Goal: Information Seeking & Learning: Learn about a topic

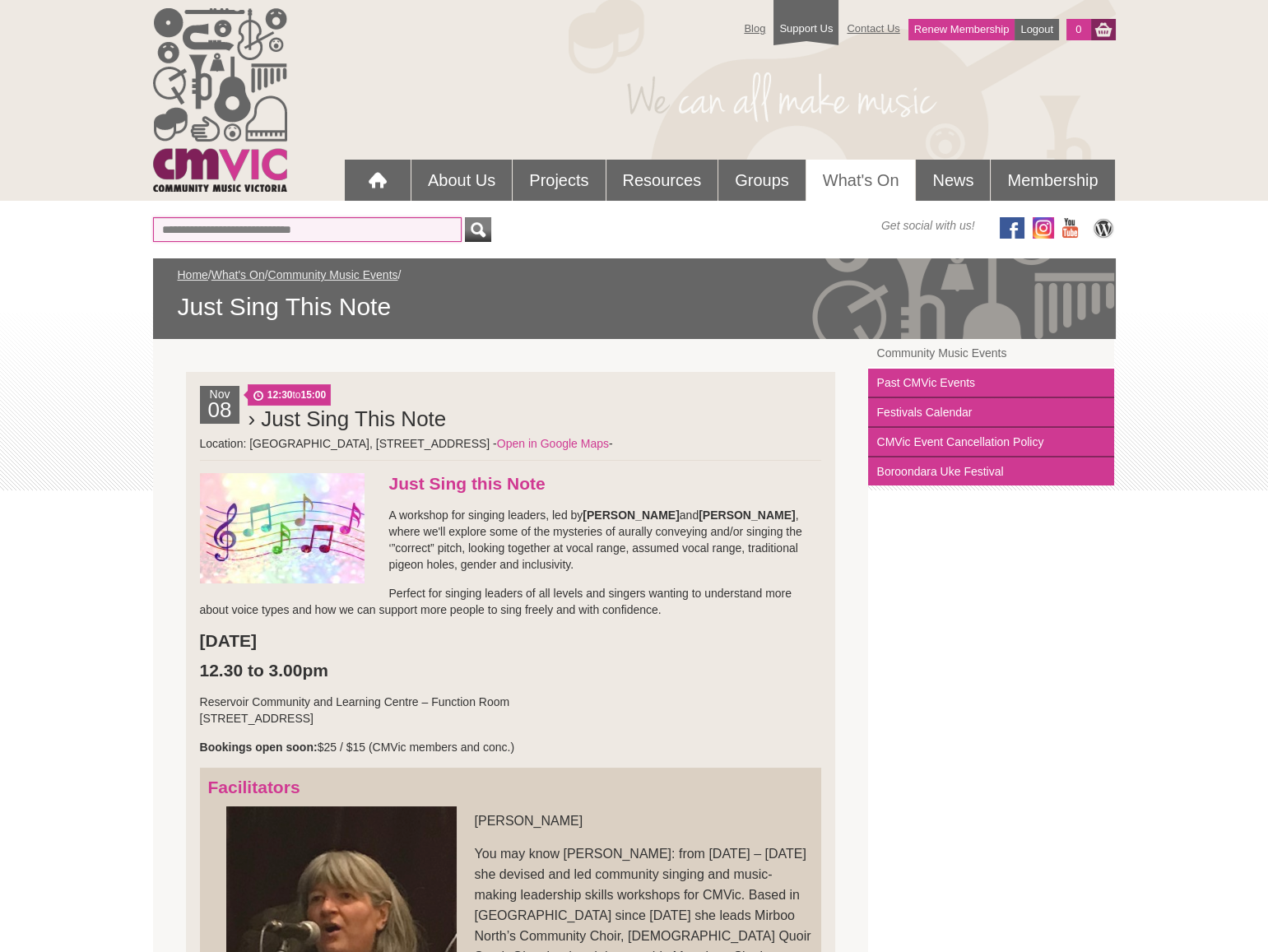
click at [354, 229] on input "text" at bounding box center [307, 230] width 309 height 25
type input "*******"
click at [465, 218] on button "submit" at bounding box center [478, 230] width 26 height 25
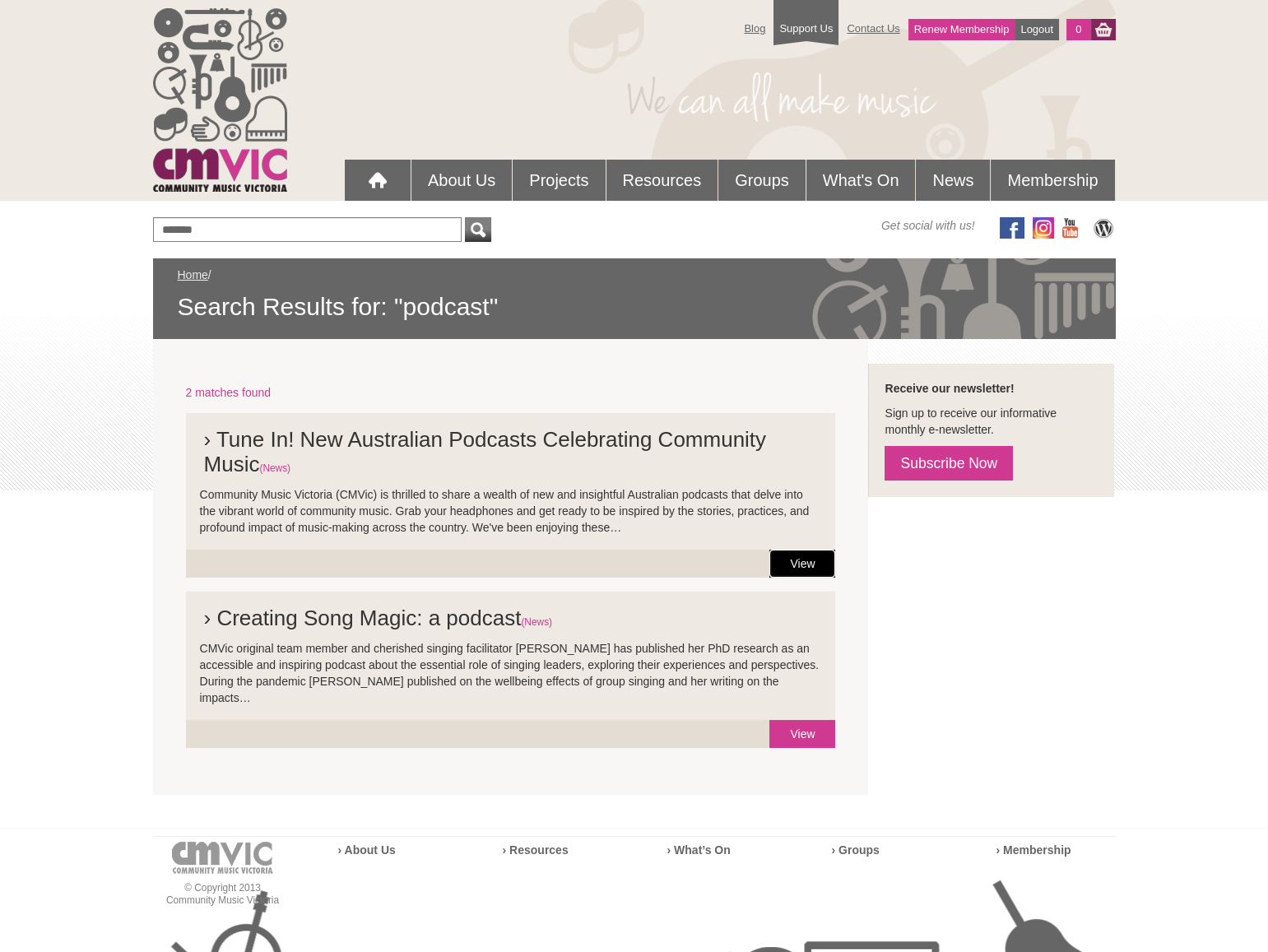
click at [803, 559] on link "View" at bounding box center [802, 563] width 65 height 28
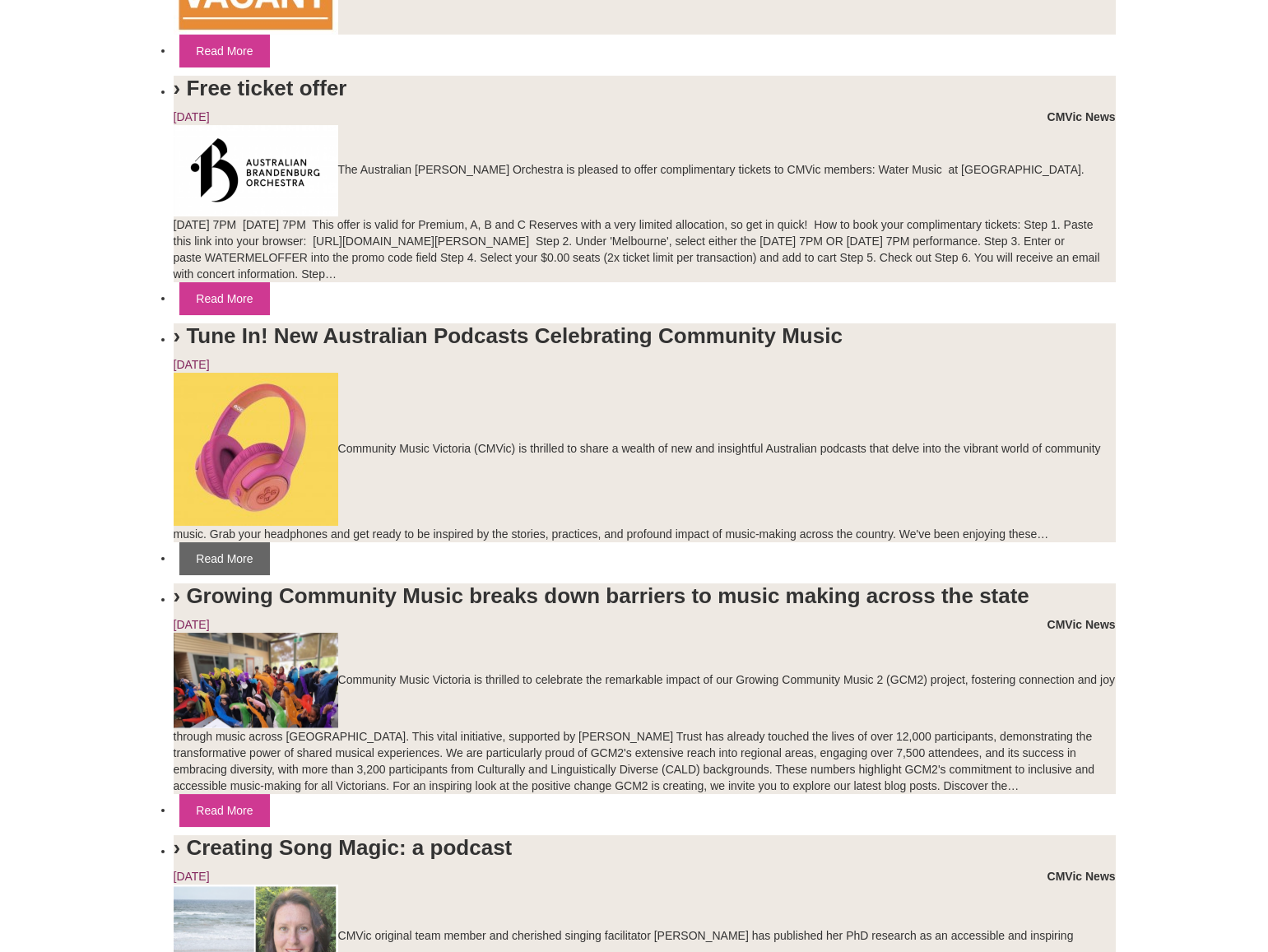
scroll to position [502, 0]
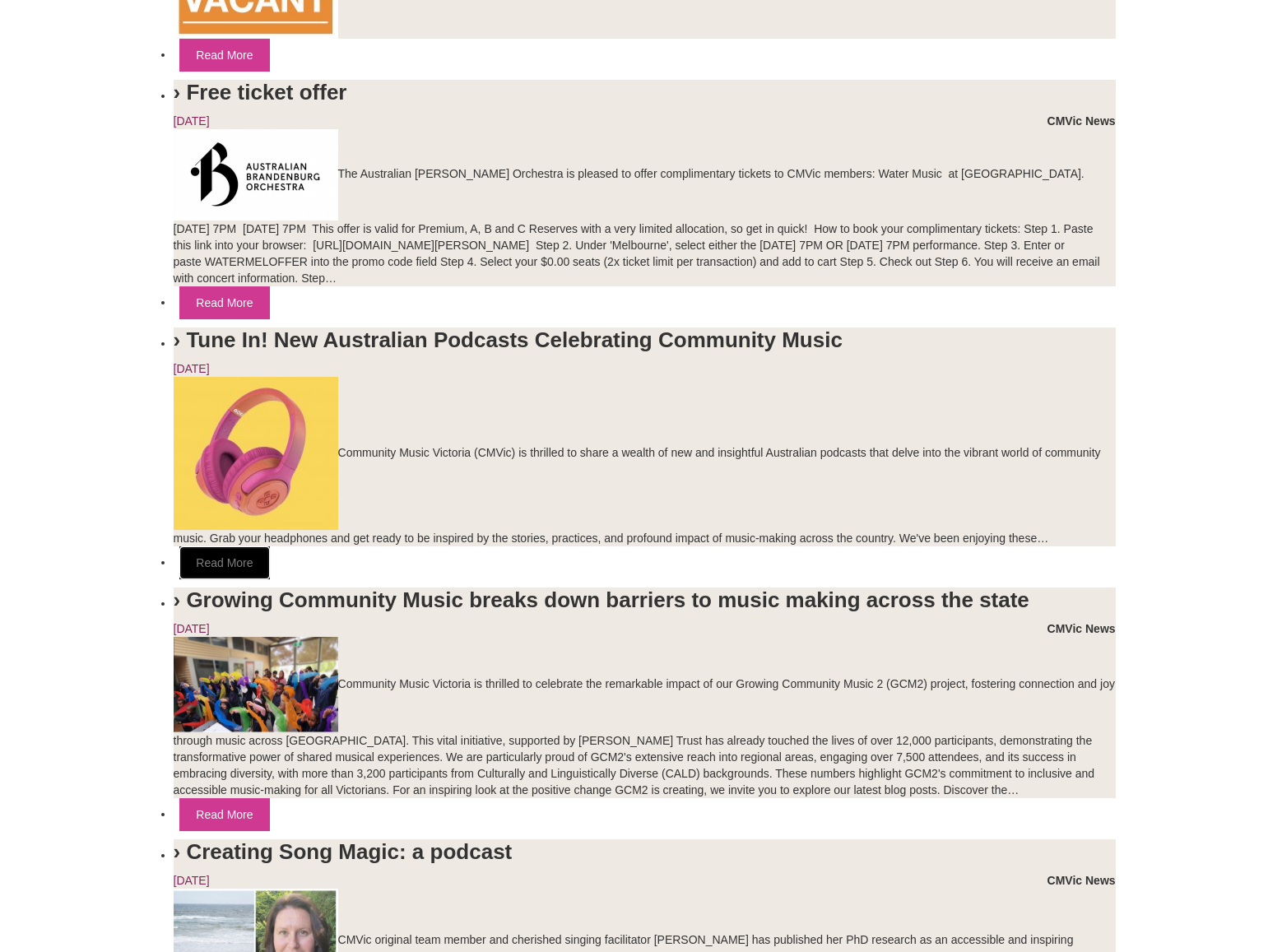
click at [230, 560] on link "Read More" at bounding box center [223, 563] width 90 height 33
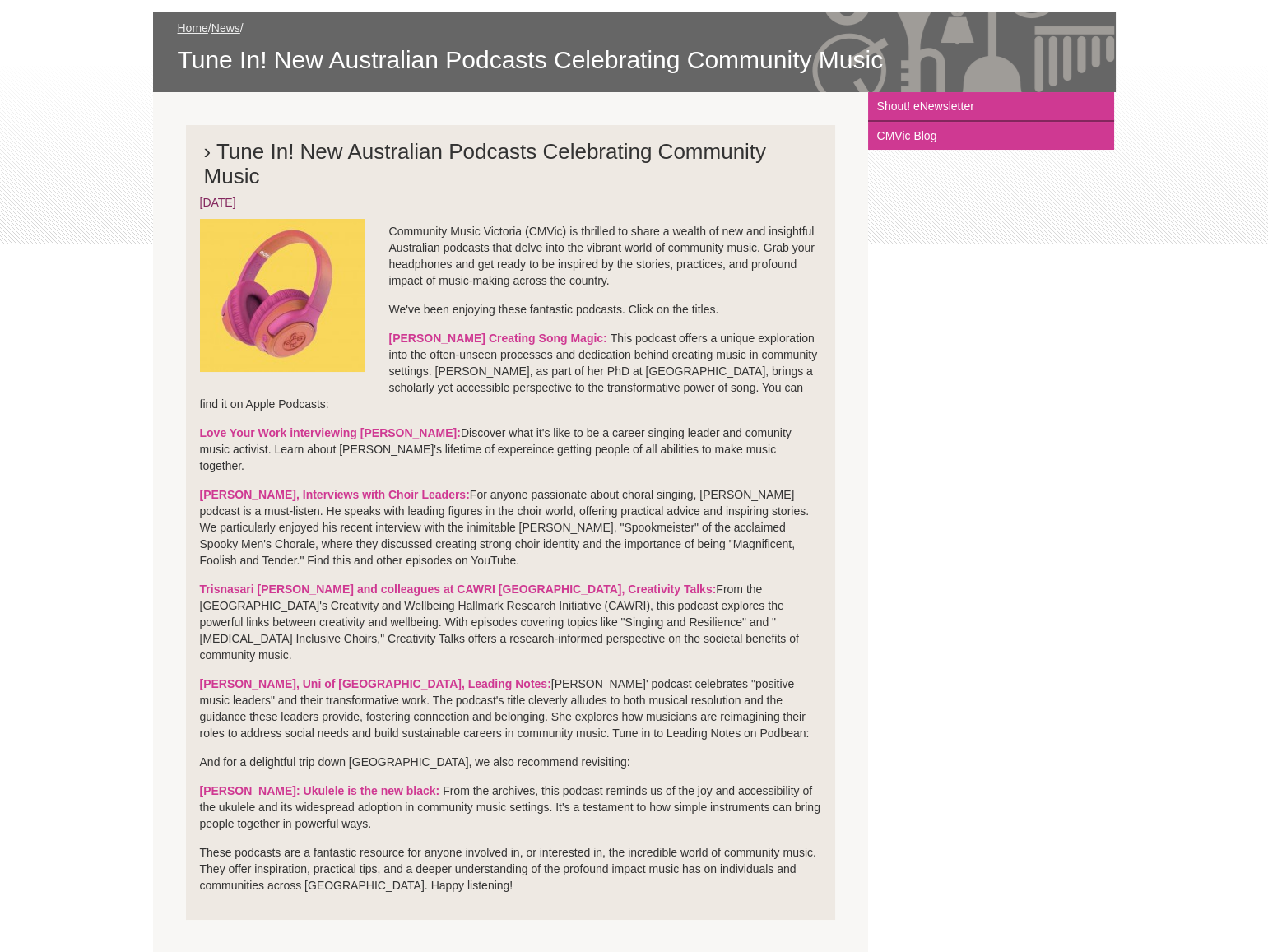
scroll to position [249, 0]
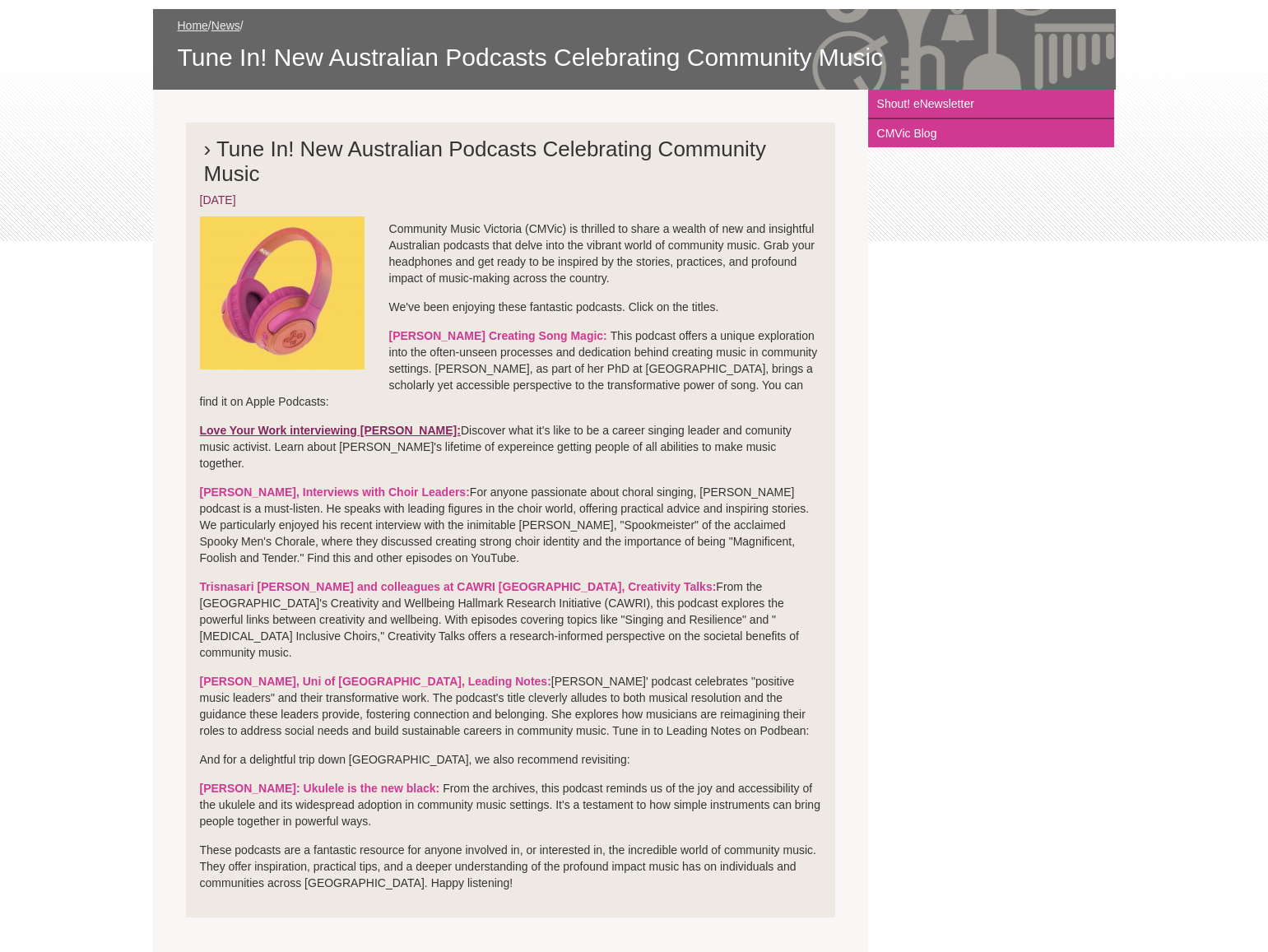
click at [319, 426] on strong "Love Your Work interviewing Jane Coker:" at bounding box center [330, 430] width 261 height 13
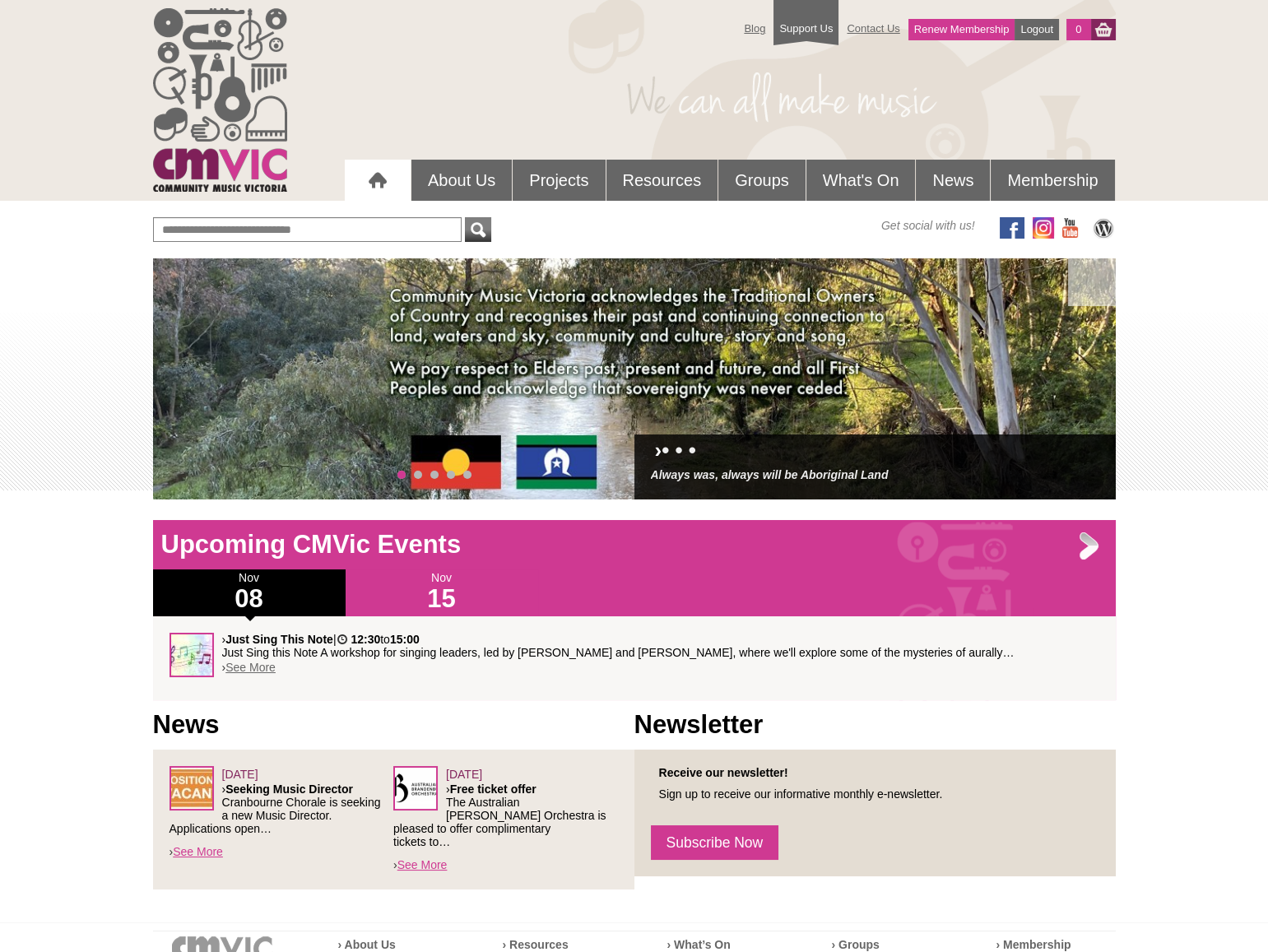
click at [251, 666] on link "See More" at bounding box center [250, 667] width 50 height 13
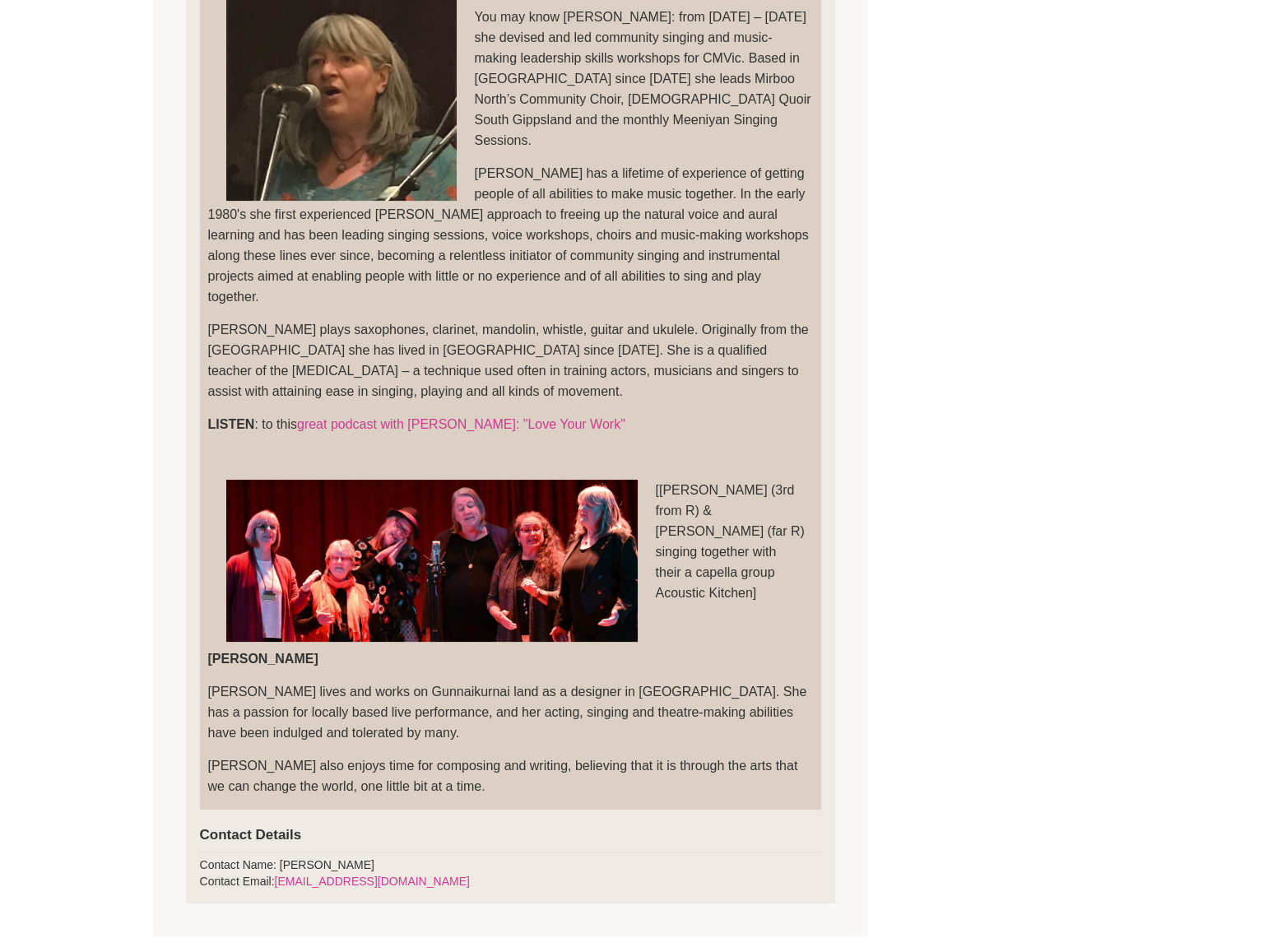
scroll to position [837, 0]
